Goal: Task Accomplishment & Management: Complete application form

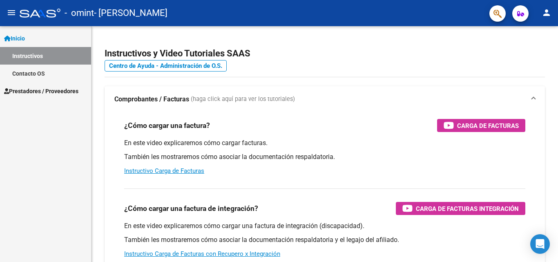
click at [547, 11] on mat-icon "person" at bounding box center [547, 13] width 10 height 10
click at [62, 89] on div at bounding box center [279, 131] width 558 height 262
click at [51, 93] on span "Prestadores / Proveedores" at bounding box center [41, 91] width 74 height 9
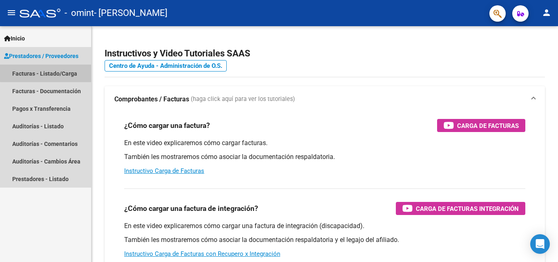
click at [51, 70] on link "Facturas - Listado/Carga" at bounding box center [45, 74] width 91 height 18
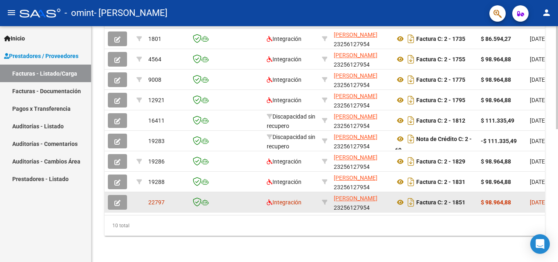
click at [122, 196] on button "button" at bounding box center [117, 202] width 19 height 15
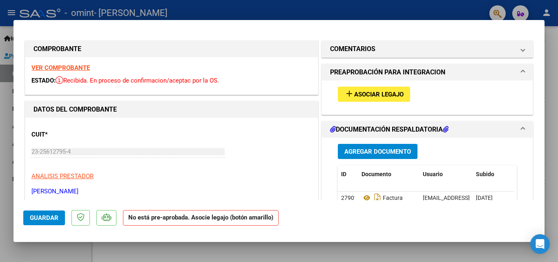
click at [354, 93] on span "Asociar Legajo" at bounding box center [378, 94] width 49 height 7
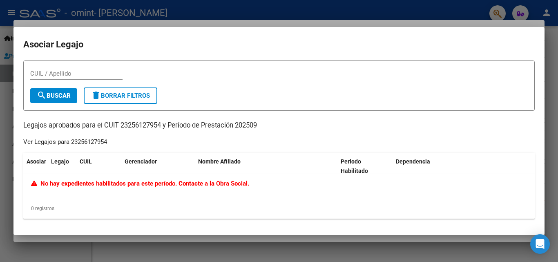
click at [554, 60] on div at bounding box center [279, 131] width 558 height 262
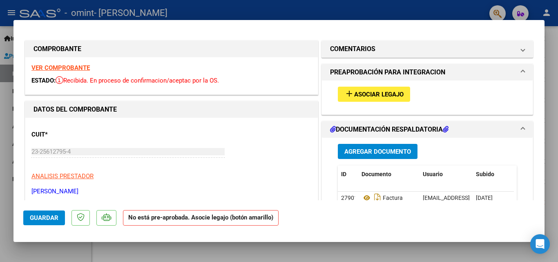
click at [551, 15] on div at bounding box center [279, 131] width 558 height 262
type input "$ 0,00"
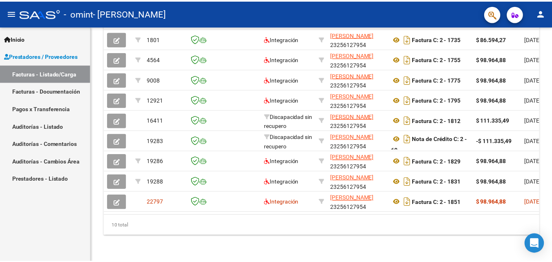
scroll to position [303, 0]
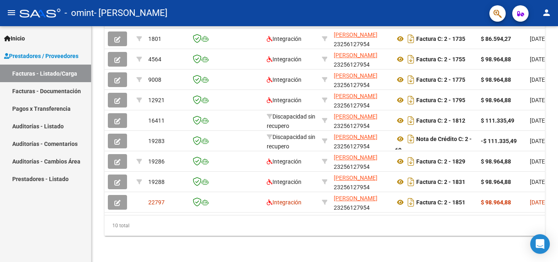
click at [549, 14] on mat-icon "person" at bounding box center [547, 13] width 10 height 10
click at [531, 49] on button "exit_to_app Salir" at bounding box center [530, 54] width 50 height 20
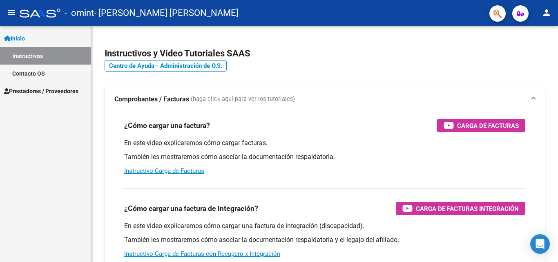
click at [33, 94] on span "Prestadores / Proveedores" at bounding box center [41, 91] width 74 height 9
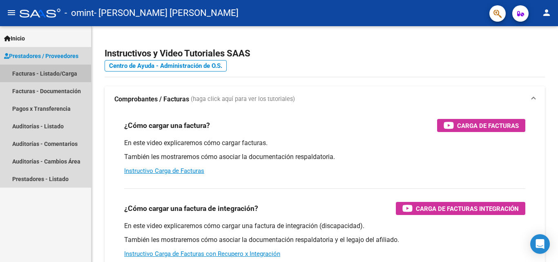
click at [35, 77] on link "Facturas - Listado/Carga" at bounding box center [45, 74] width 91 height 18
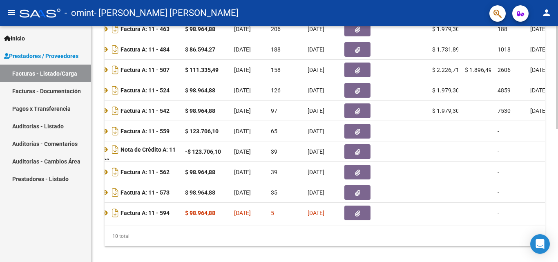
scroll to position [0, 271]
